Goal: Transaction & Acquisition: Purchase product/service

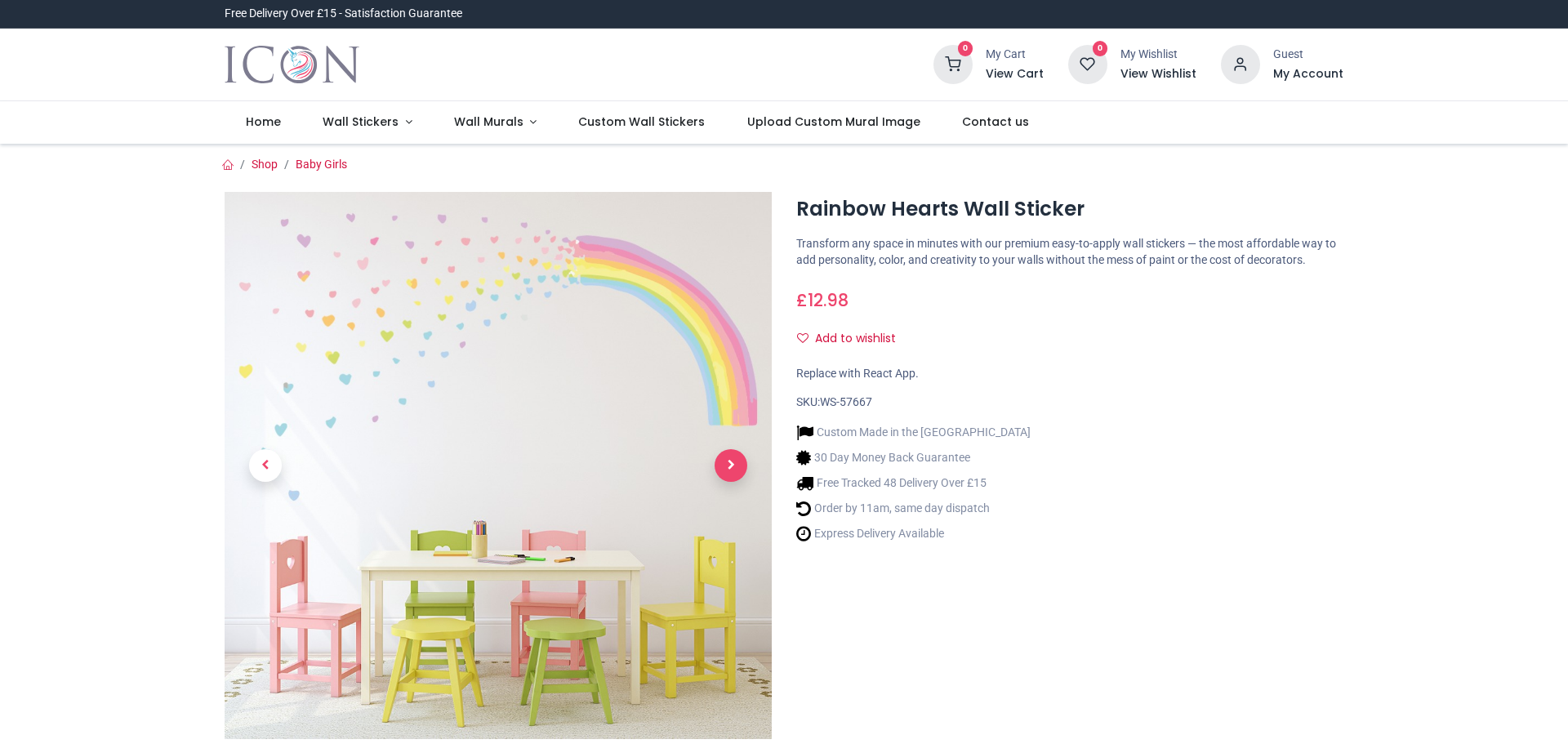
click at [728, 463] on span "Next" at bounding box center [730, 465] width 32 height 32
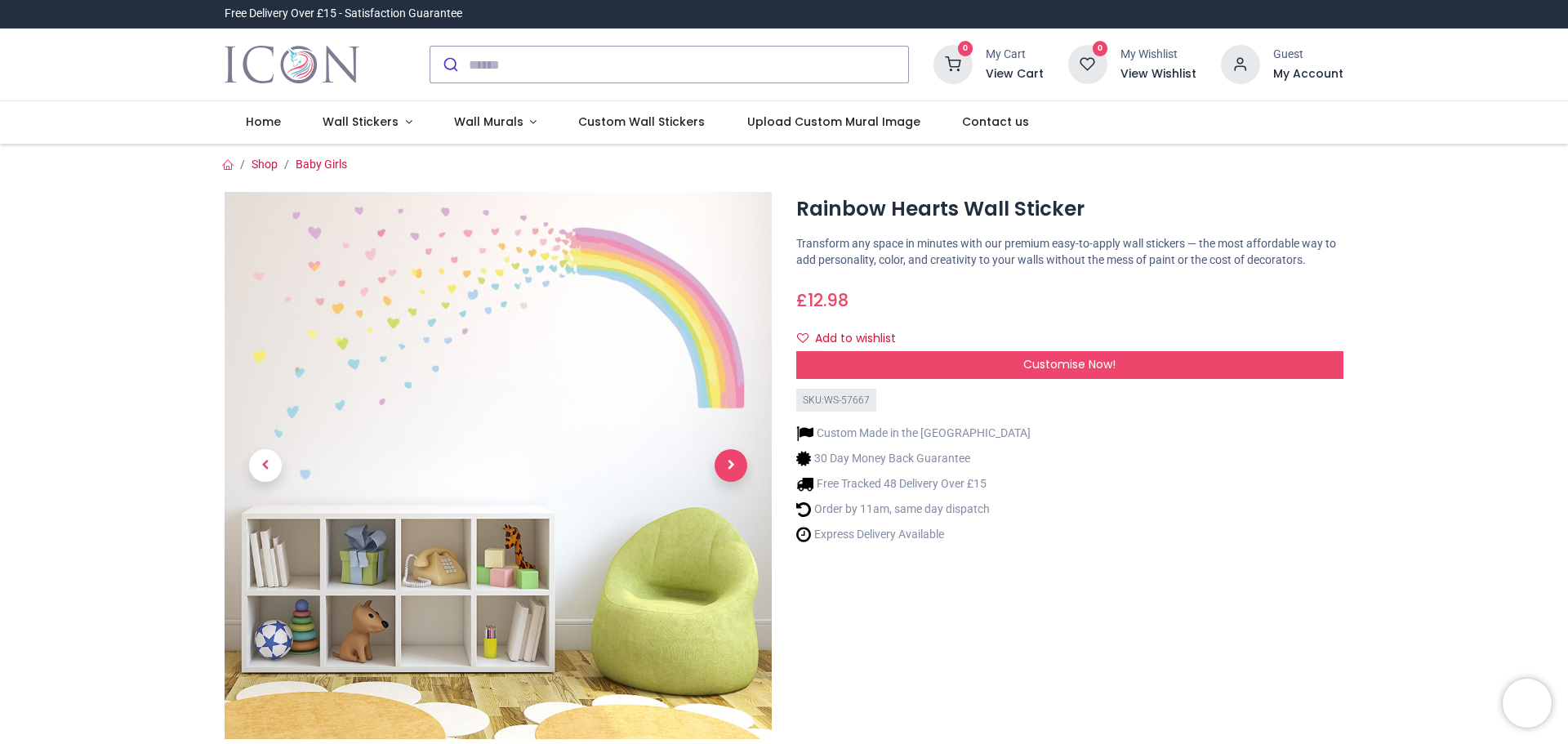
click at [728, 463] on span "Next" at bounding box center [730, 465] width 32 height 32
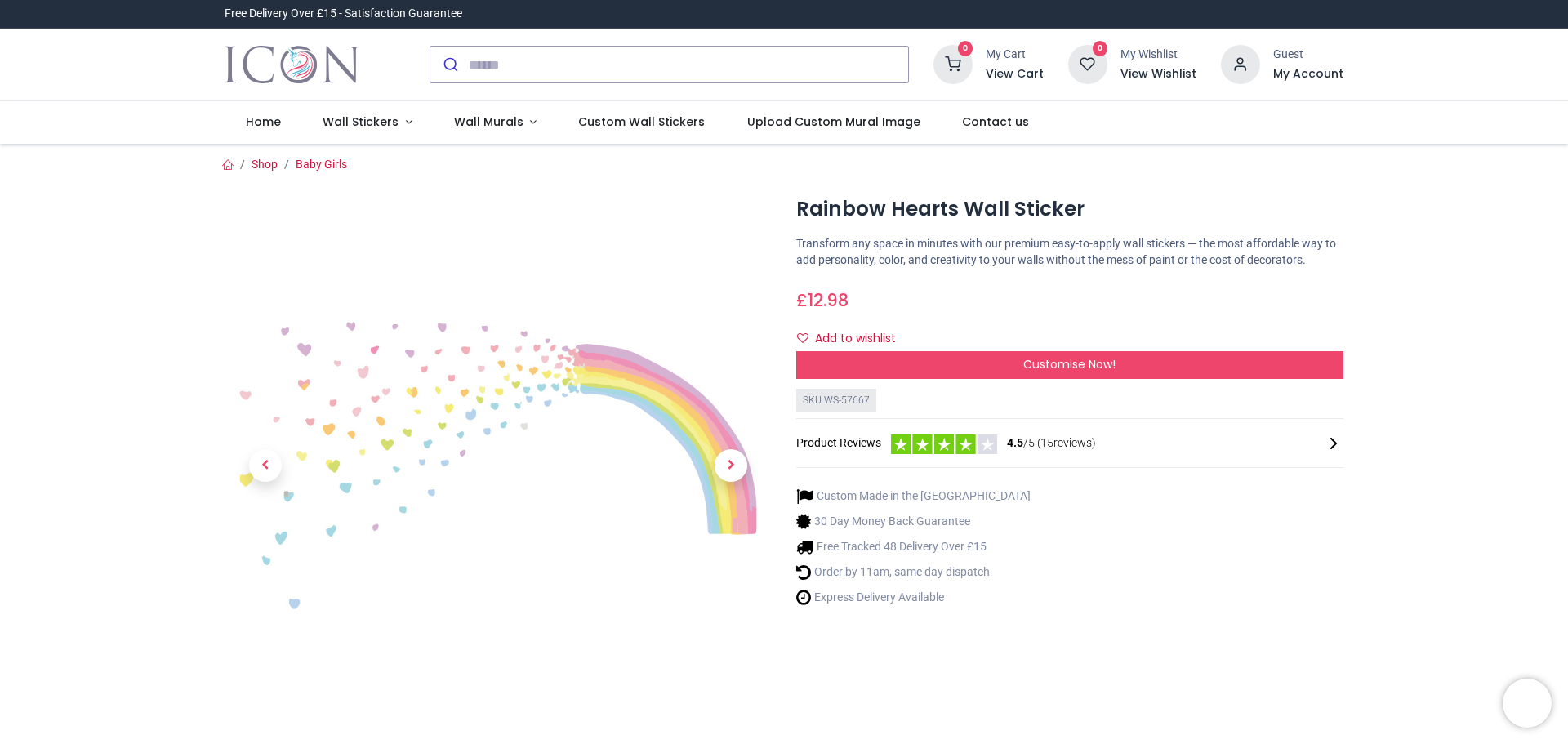
click at [579, 318] on img at bounding box center [498, 465] width 547 height 547
click at [494, 405] on img at bounding box center [498, 465] width 547 height 547
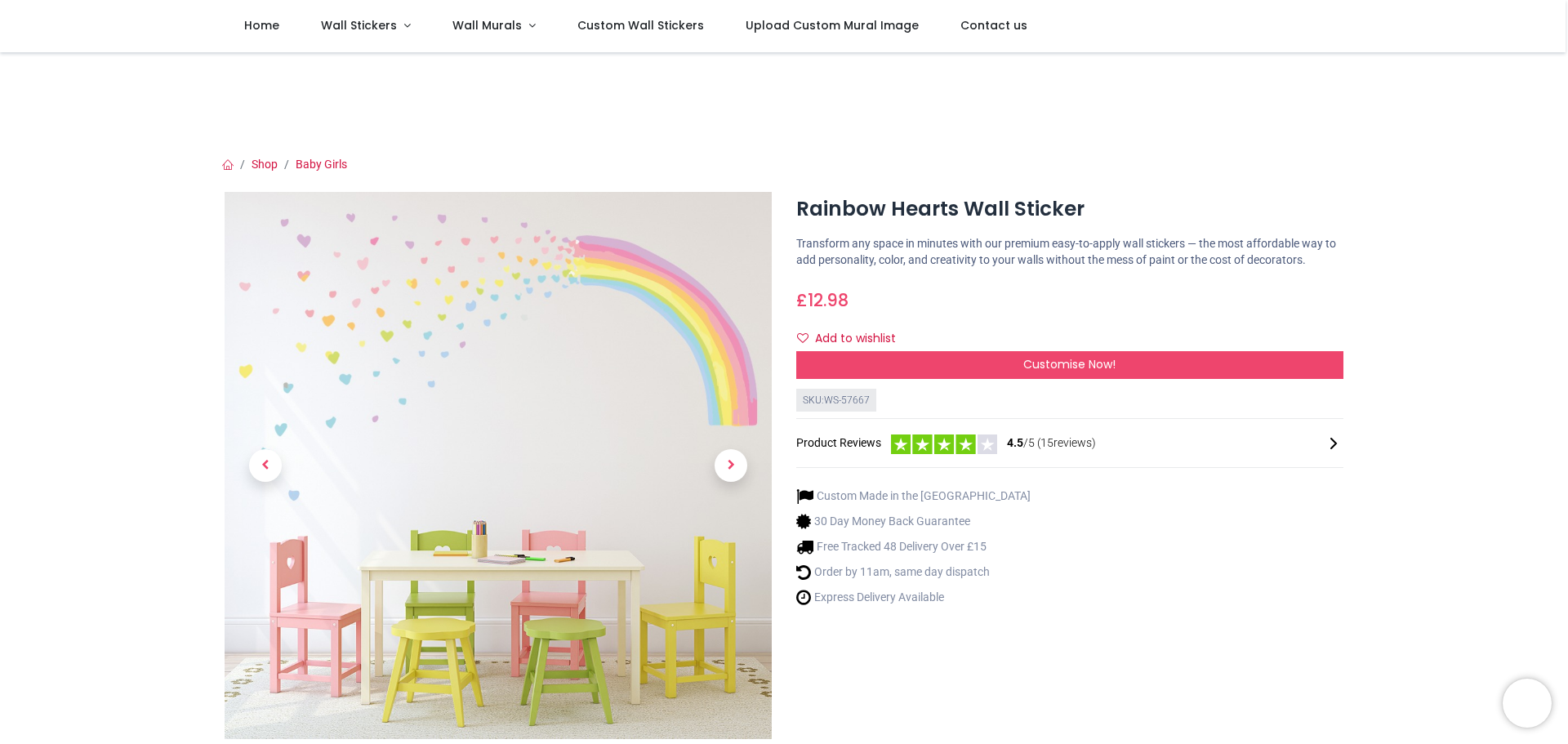
scroll to position [27, 0]
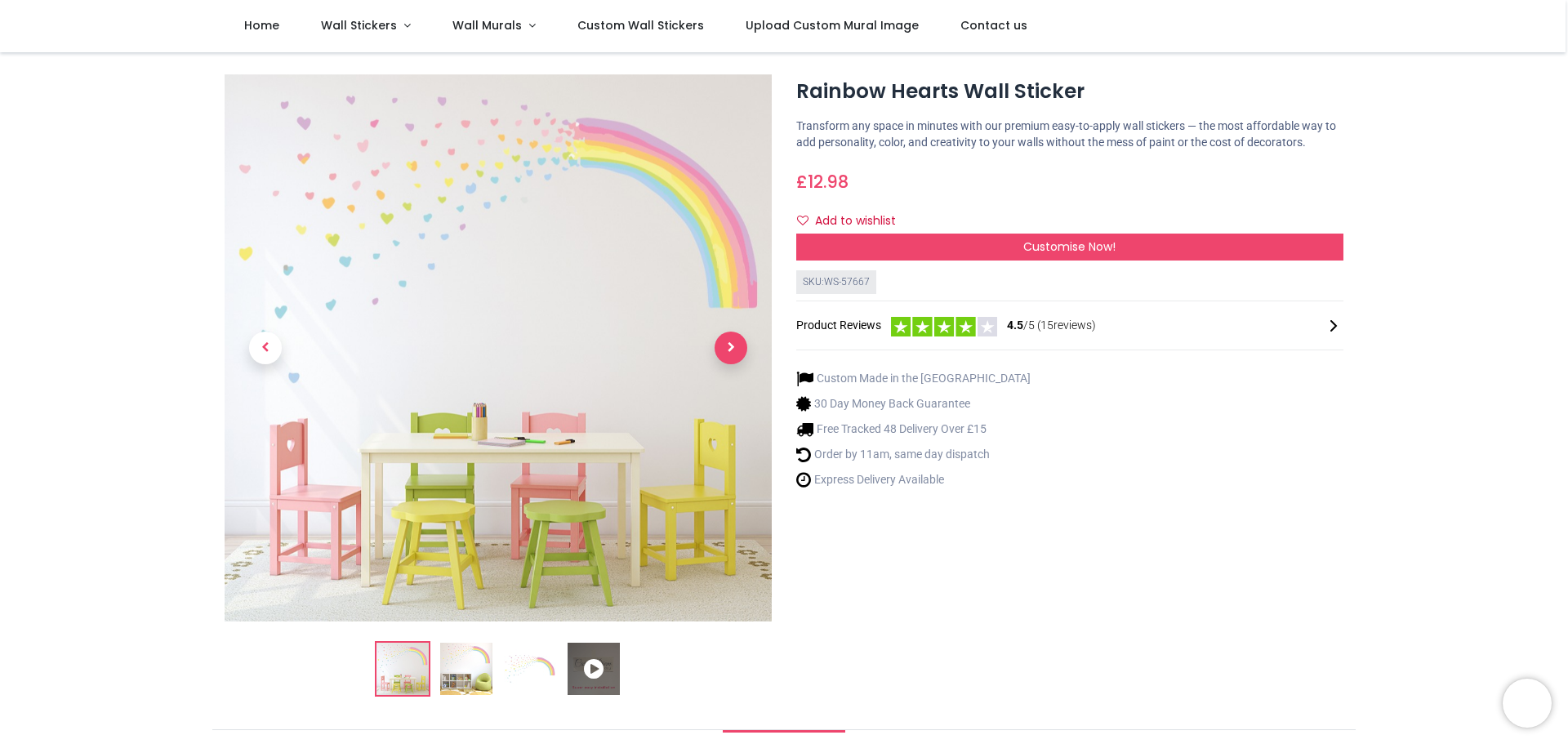
click at [735, 343] on span "Next" at bounding box center [730, 347] width 32 height 32
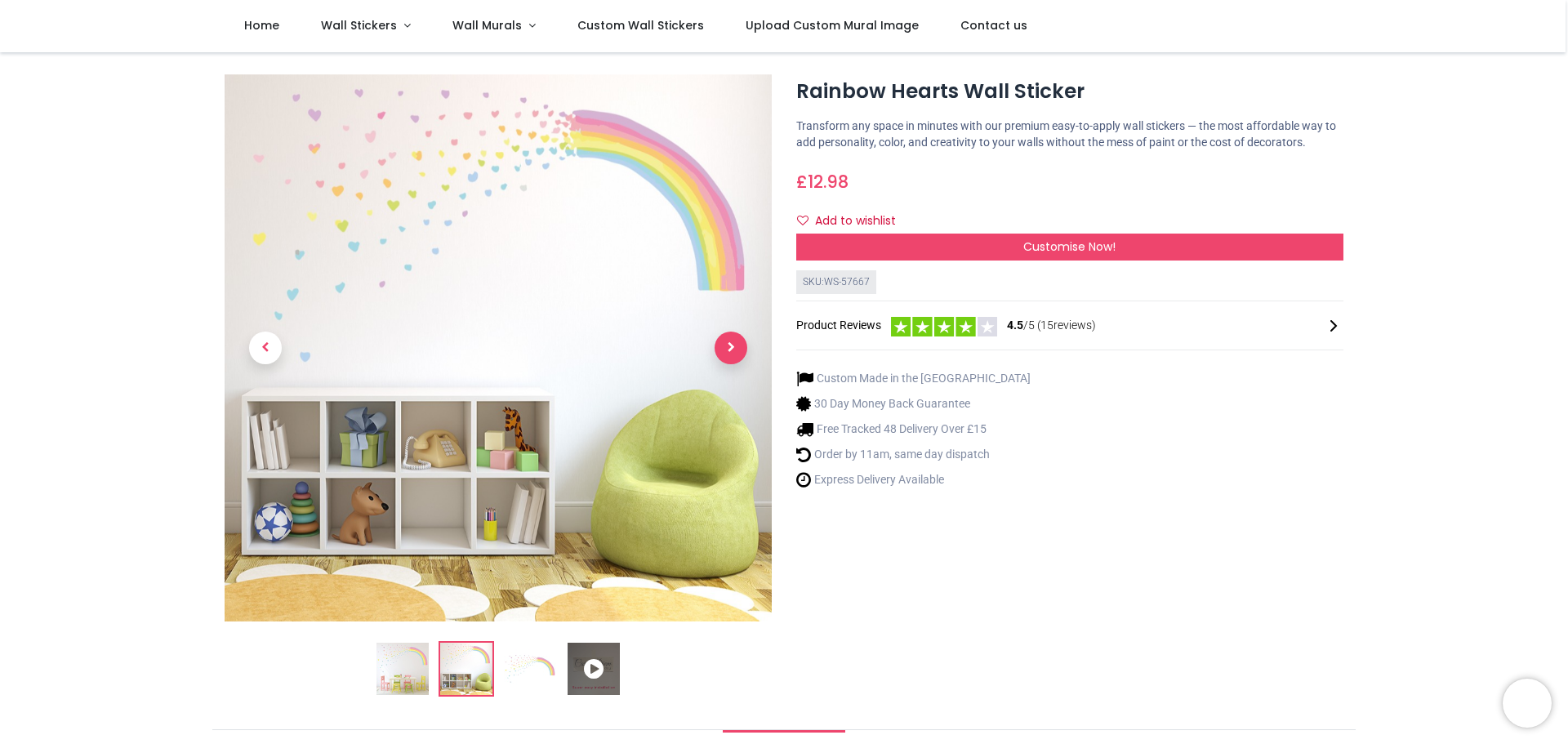
click at [735, 343] on span "Next" at bounding box center [730, 347] width 32 height 32
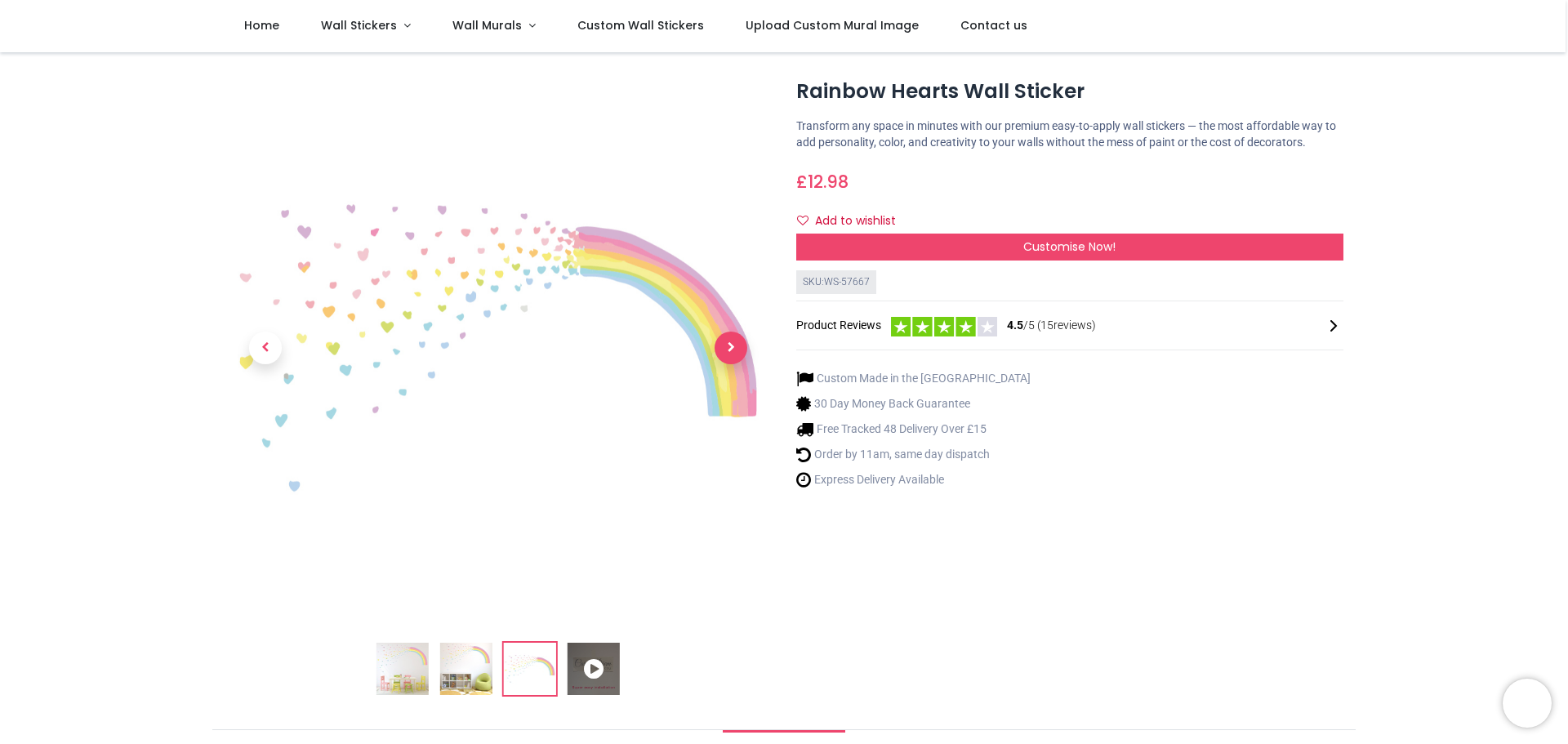
click at [735, 343] on span "Next" at bounding box center [730, 347] width 32 height 32
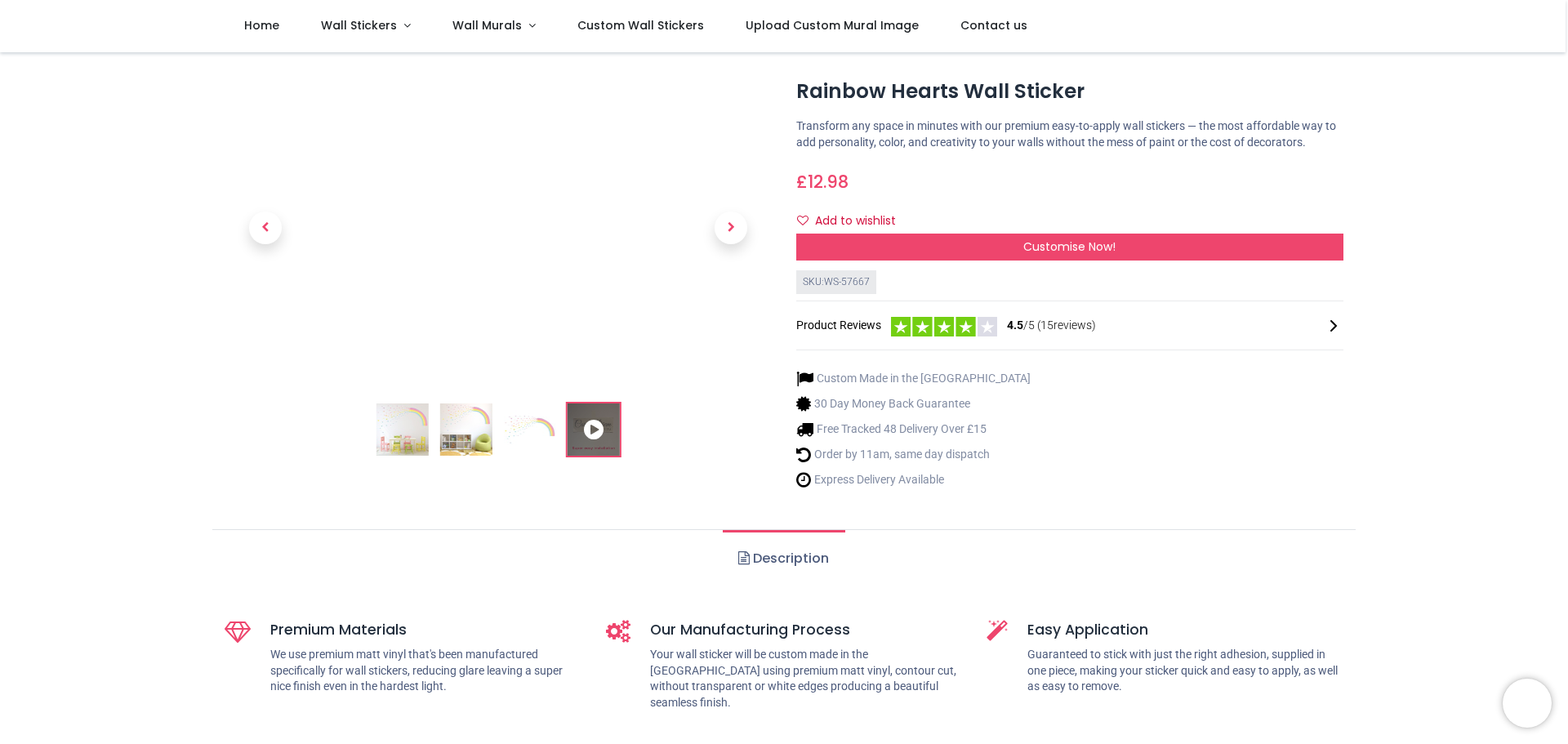
scroll to position [0, 0]
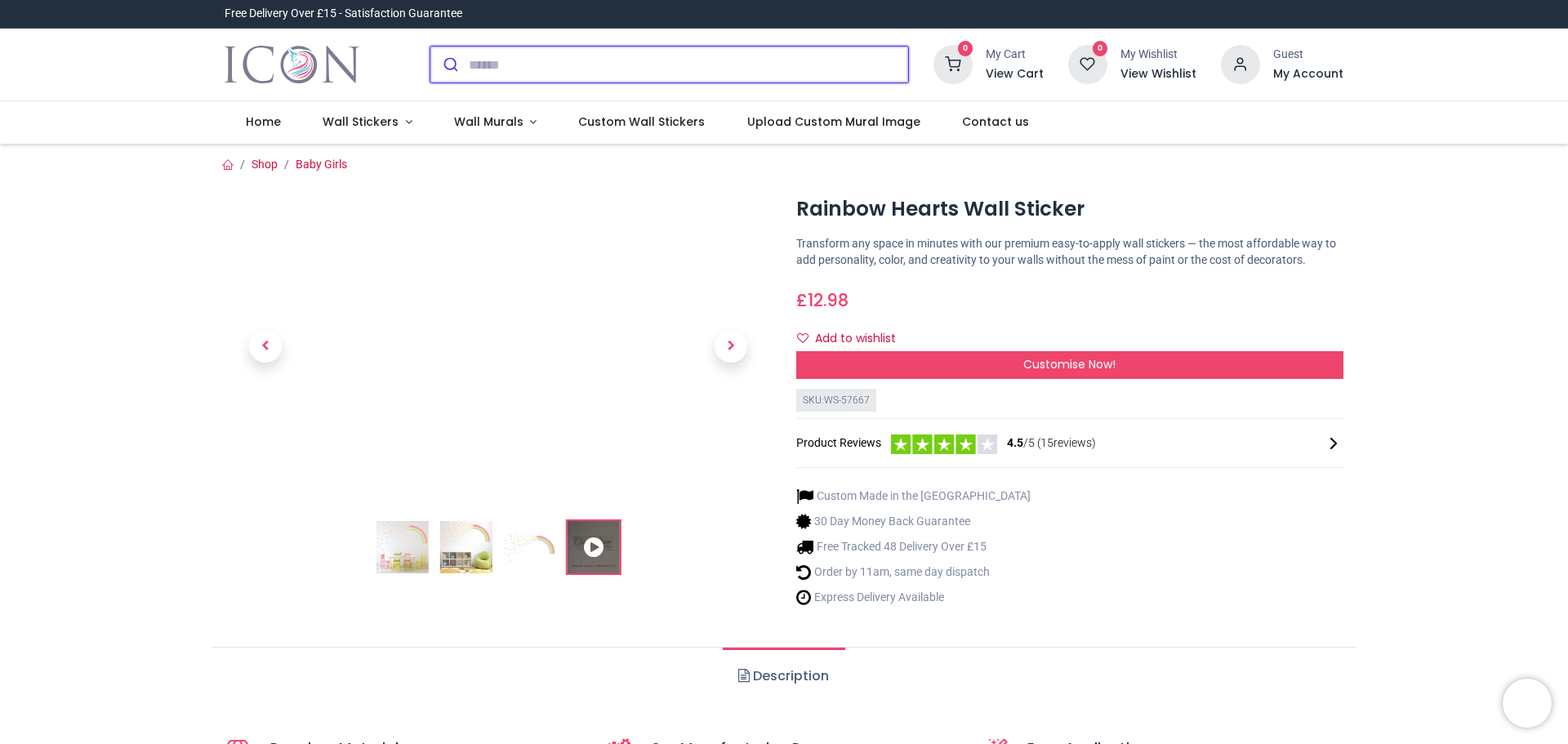
click at [498, 67] on input "search" at bounding box center [688, 64] width 439 height 36
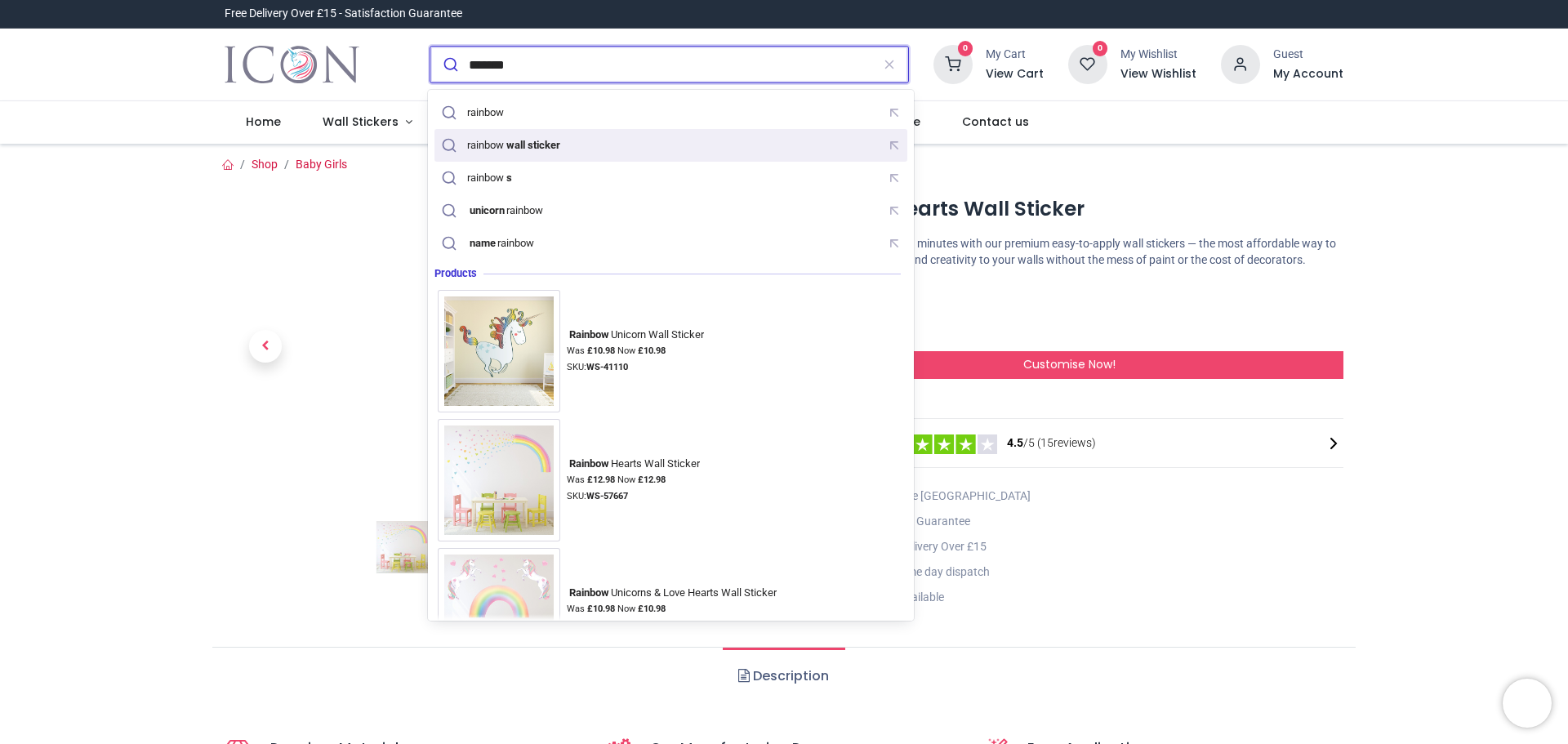
click at [550, 154] on div "rainbow wall sticker" at bounding box center [502, 145] width 129 height 23
type input "**********"
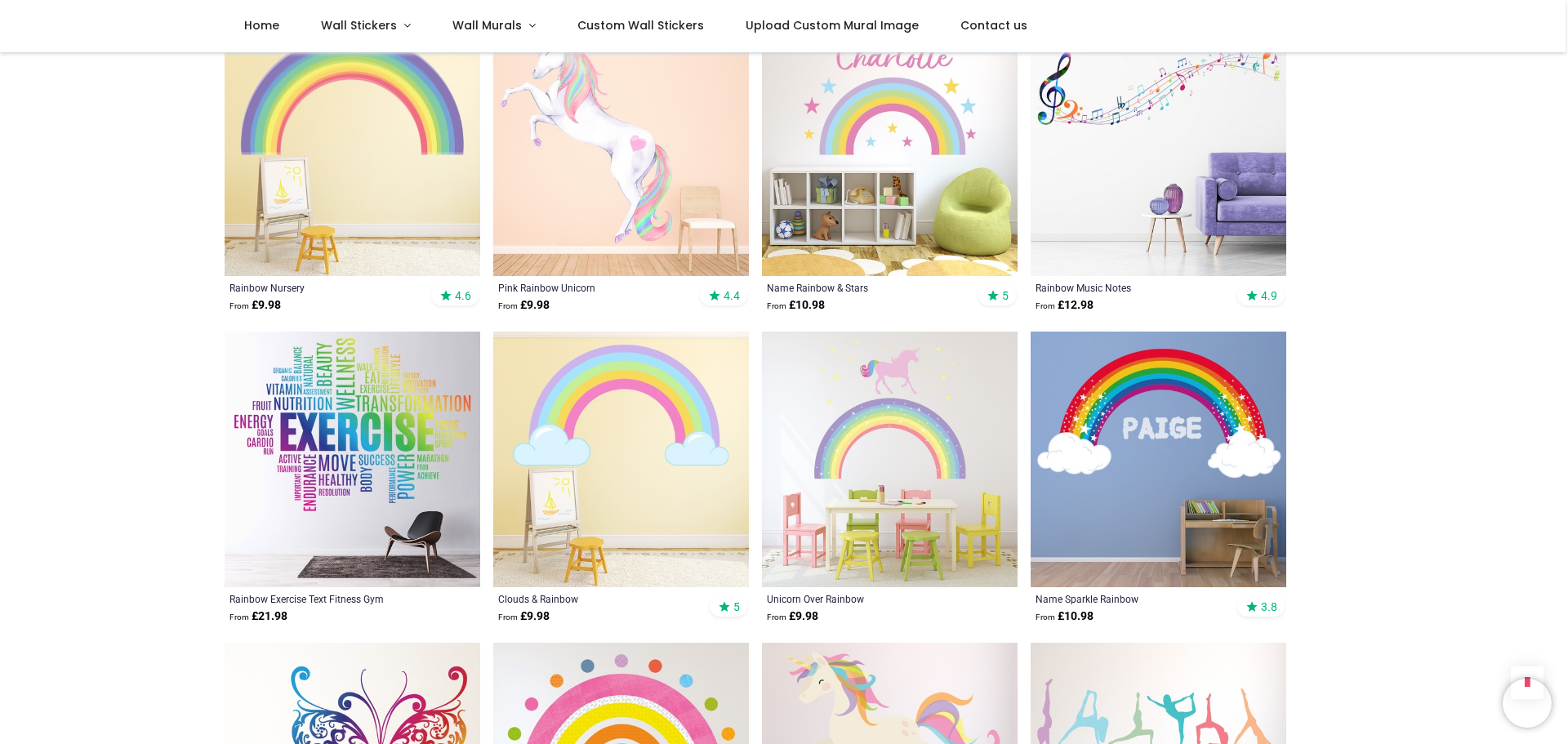
scroll to position [1497, 0]
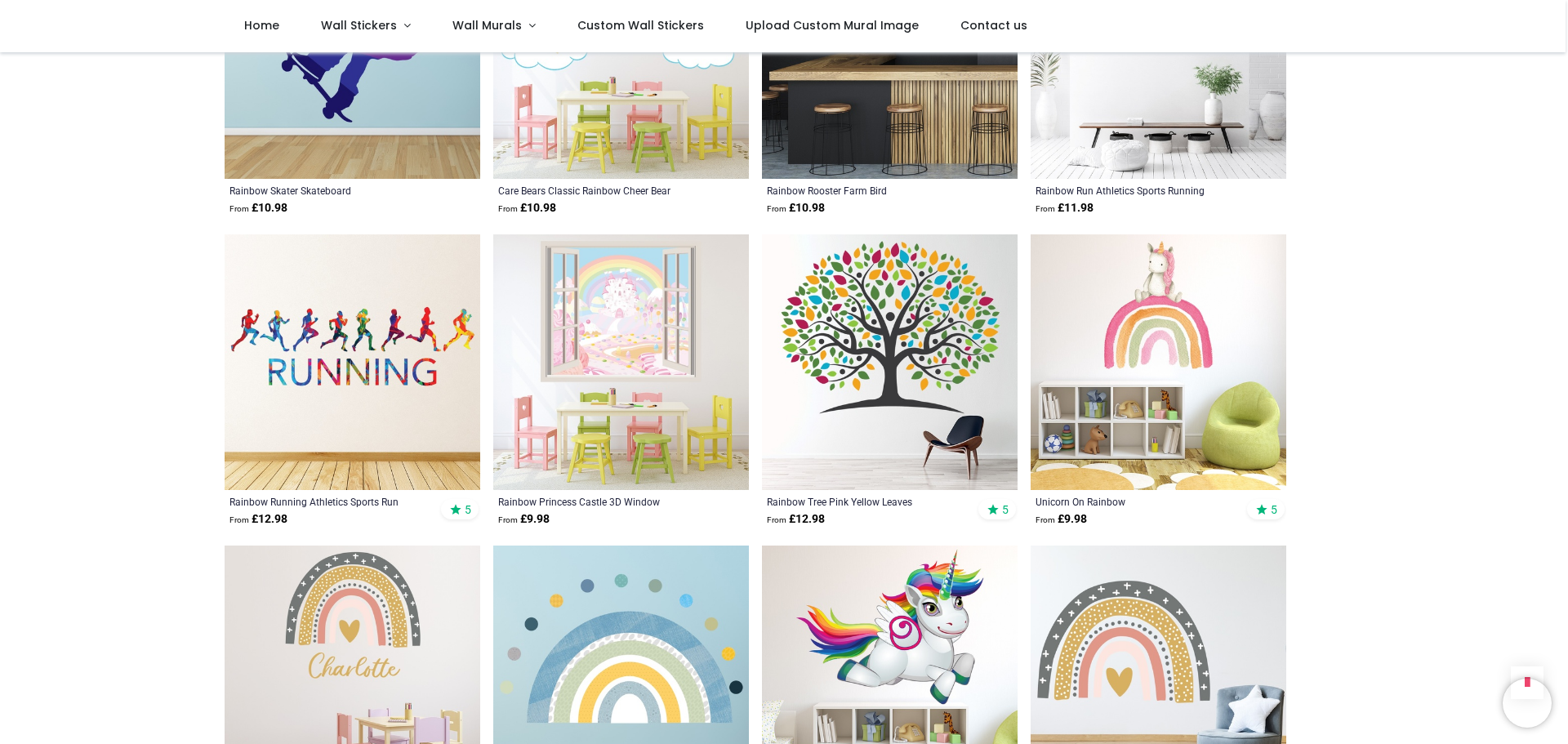
scroll to position [3757, 0]
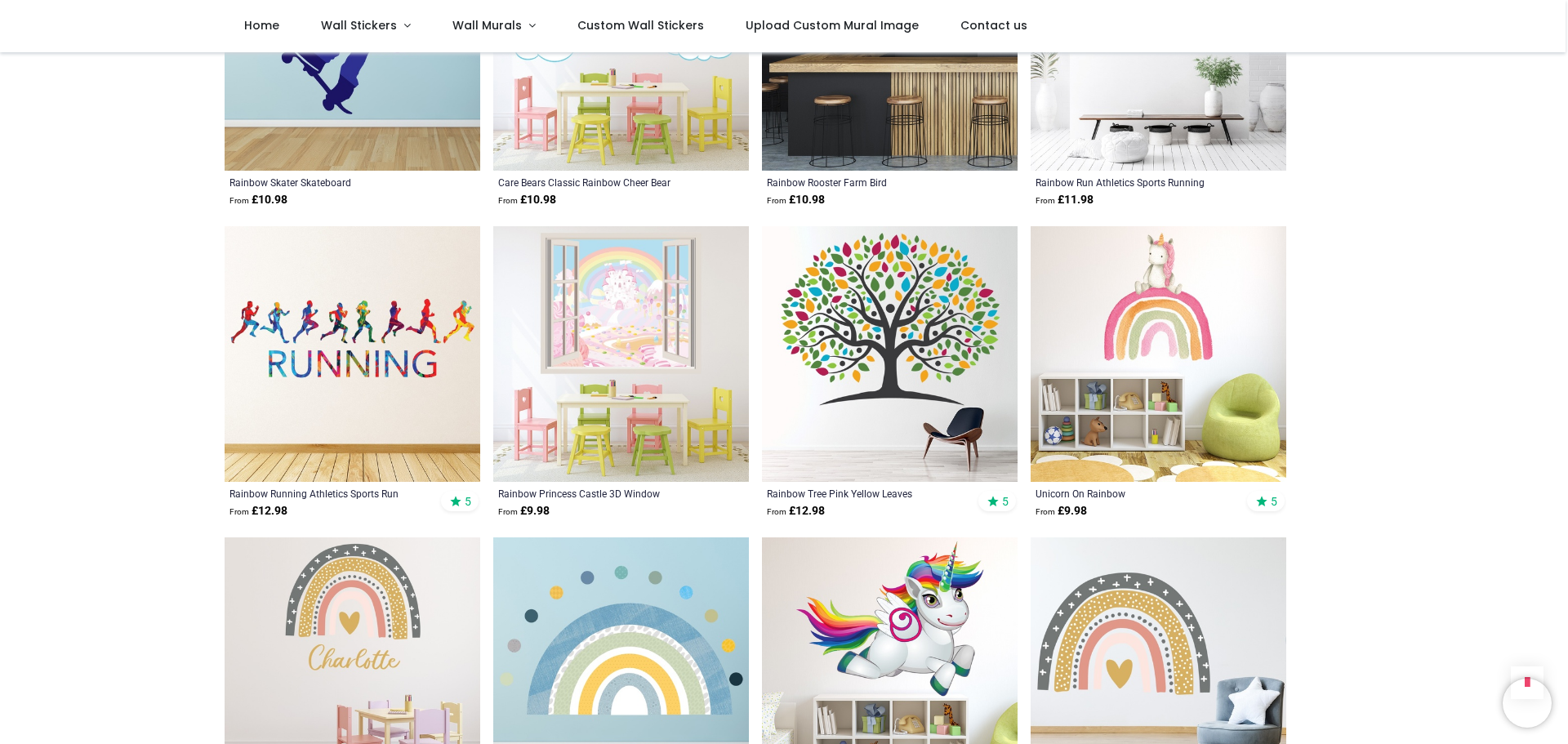
click at [589, 317] on img at bounding box center [621, 354] width 256 height 256
